Goal: Find specific page/section: Find specific page/section

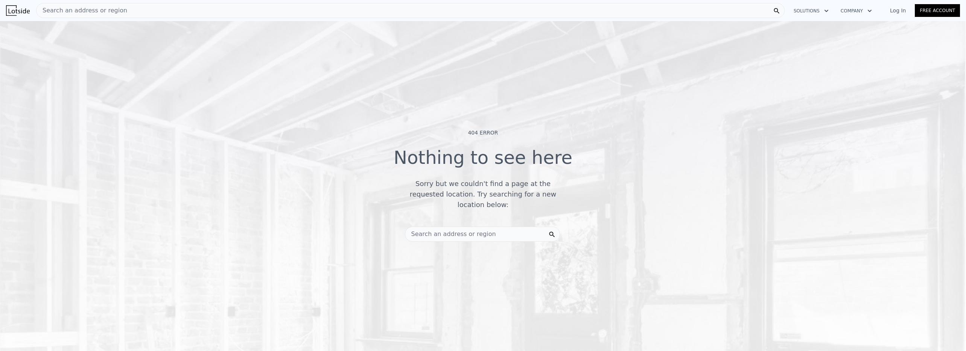
click at [105, 13] on span "Search an address or region" at bounding box center [82, 10] width 91 height 9
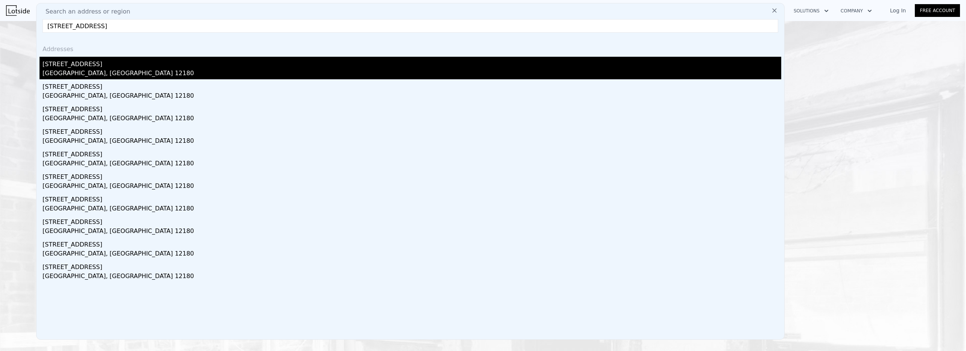
type input "[STREET_ADDRESS]"
click at [77, 70] on div "[GEOGRAPHIC_DATA], [GEOGRAPHIC_DATA] 12180" at bounding box center [412, 74] width 739 height 11
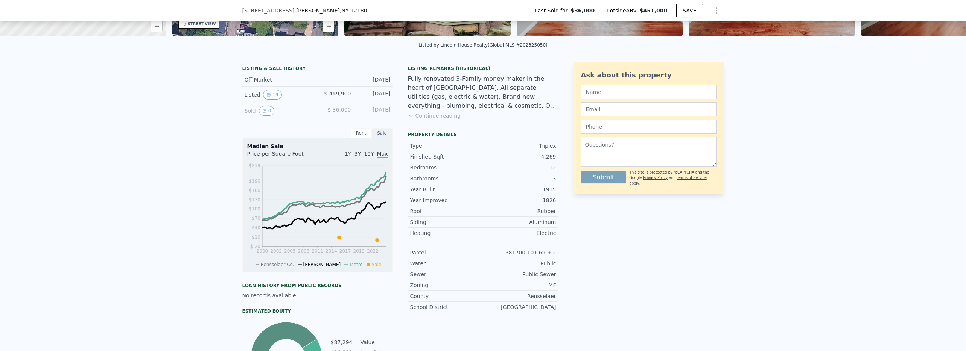
scroll to position [153, 0]
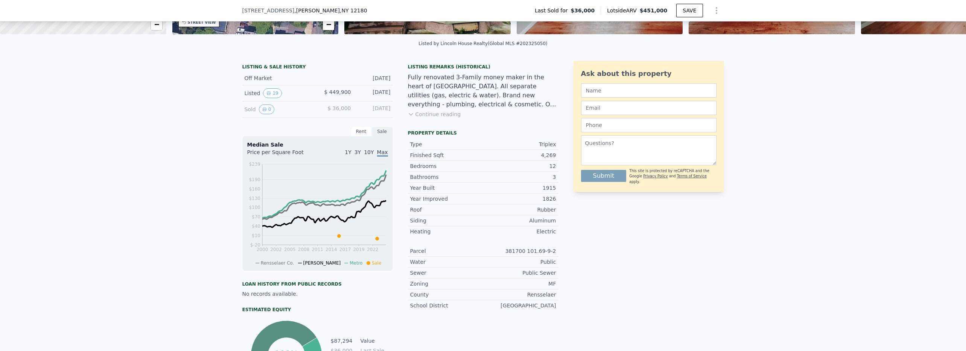
click at [409, 116] on icon at bounding box center [410, 115] width 3 height 2
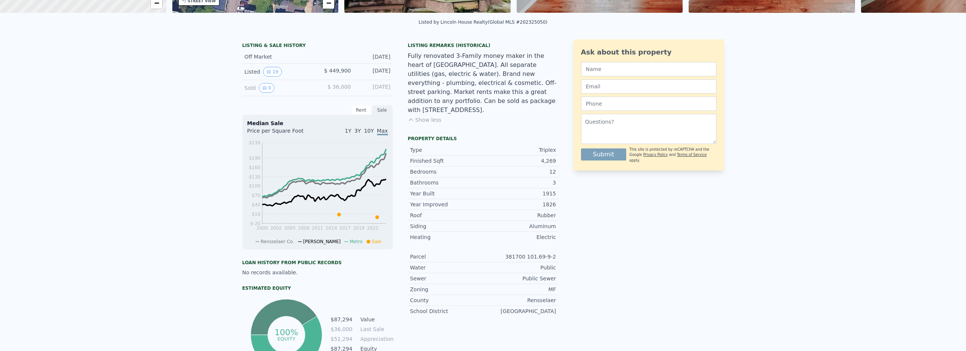
scroll to position [3, 0]
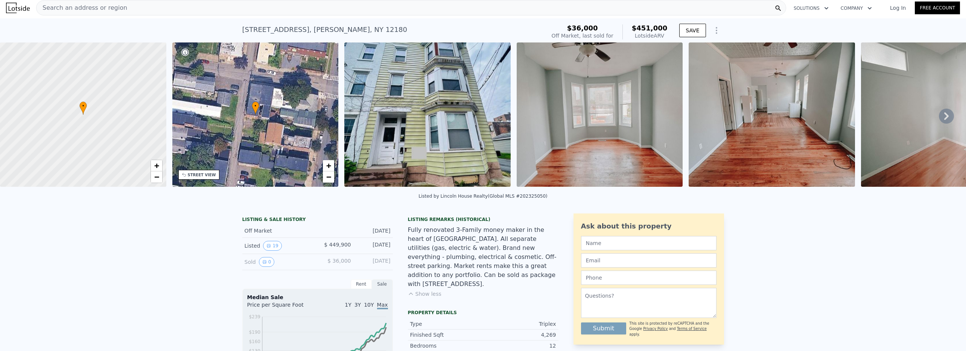
click at [944, 116] on icon at bounding box center [946, 117] width 5 height 8
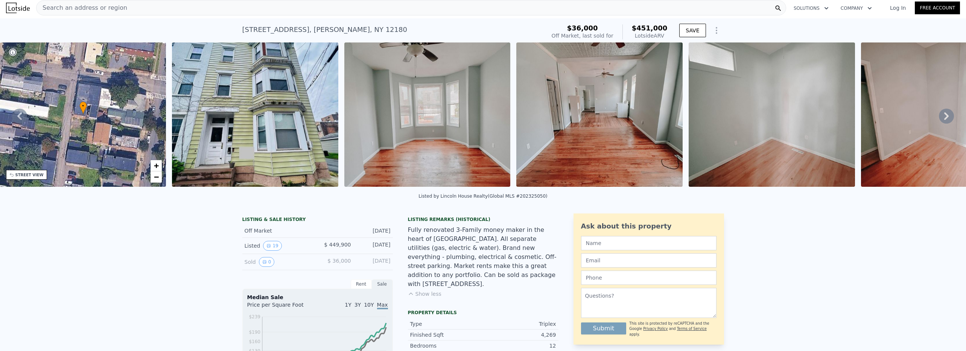
click at [944, 116] on icon at bounding box center [946, 117] width 5 height 8
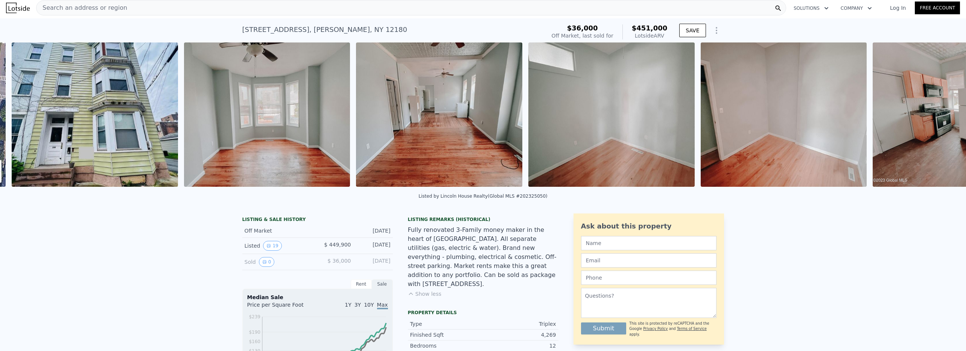
scroll to position [0, 344]
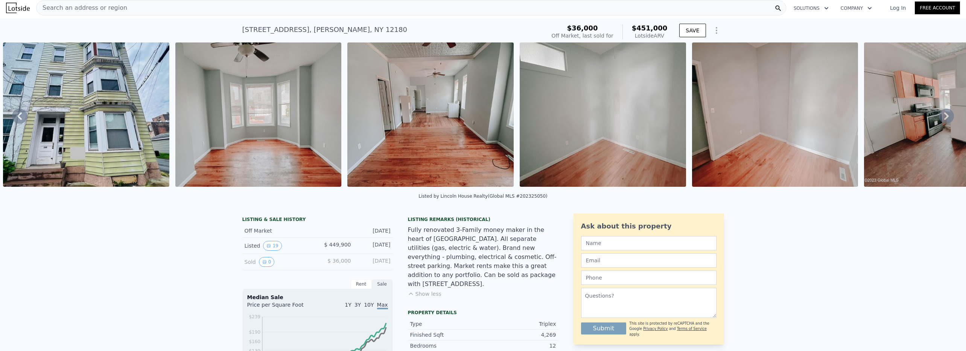
click at [944, 116] on icon at bounding box center [946, 117] width 5 height 8
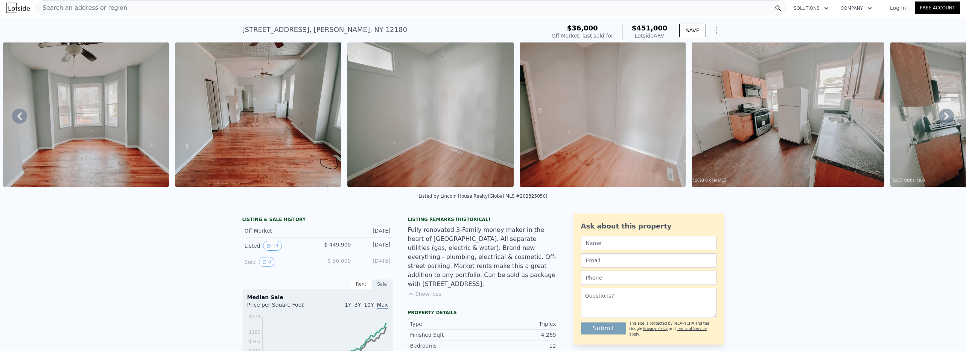
click at [944, 116] on icon at bounding box center [946, 117] width 5 height 8
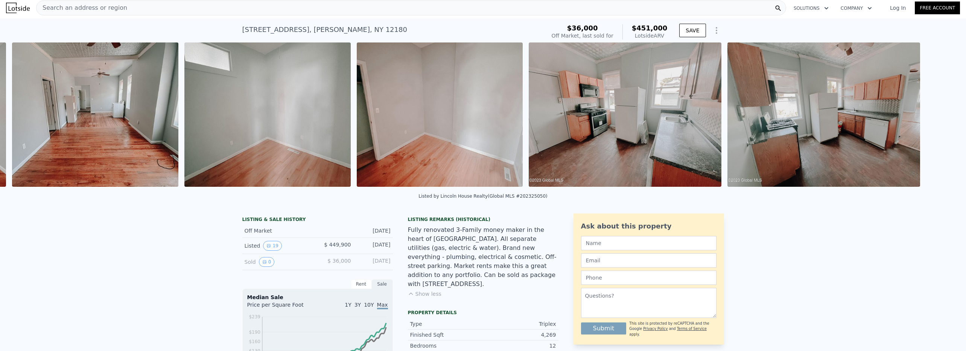
scroll to position [0, 689]
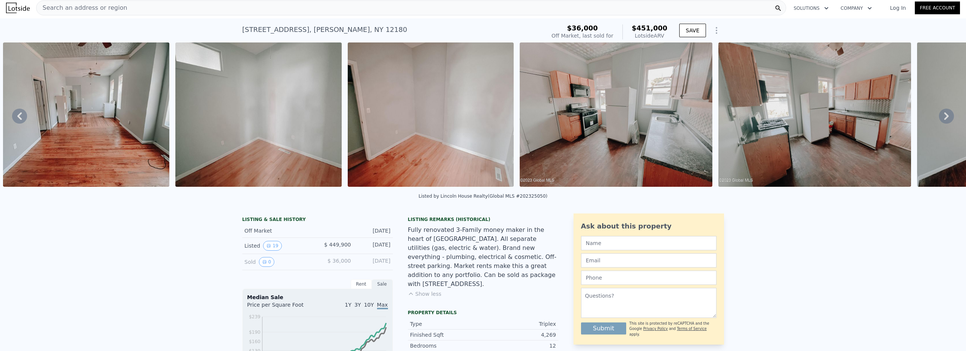
click at [944, 116] on icon at bounding box center [946, 117] width 5 height 8
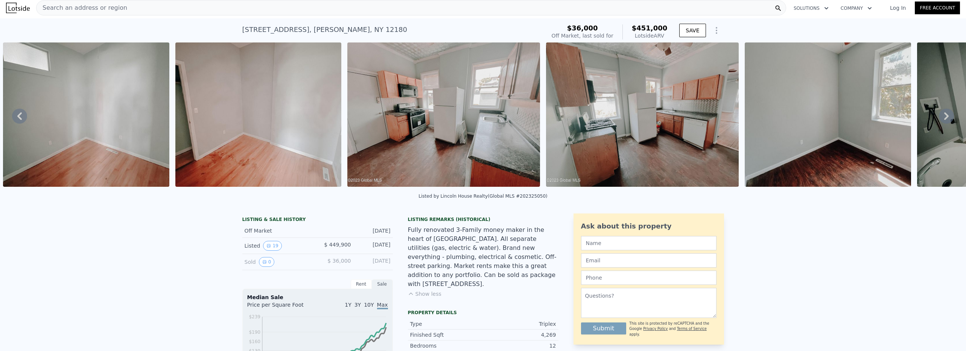
click at [944, 116] on icon at bounding box center [946, 117] width 5 height 8
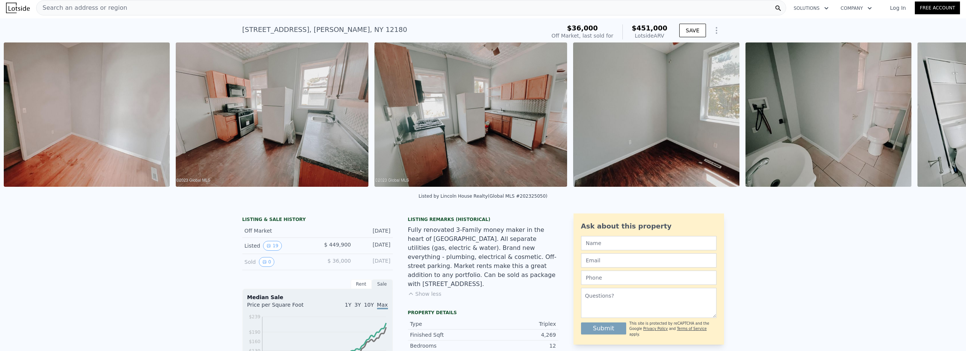
scroll to position [0, 1033]
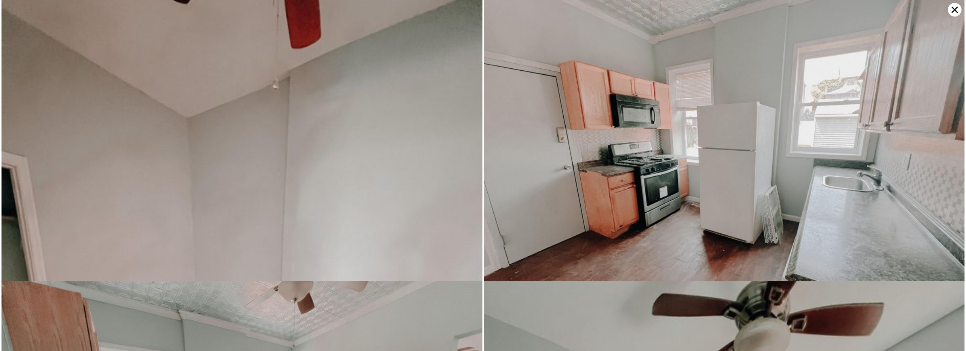
scroll to position [581, 0]
